Goal: Navigation & Orientation: Find specific page/section

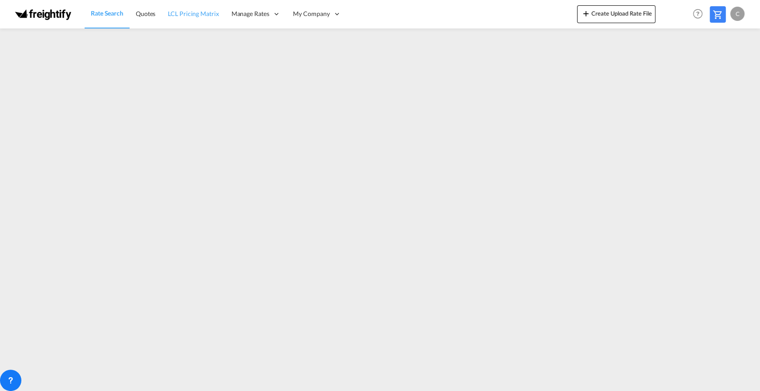
click at [187, 13] on span "LCL Pricing Matrix" at bounding box center [193, 14] width 51 height 8
